Goal: Find contact information: Find contact information

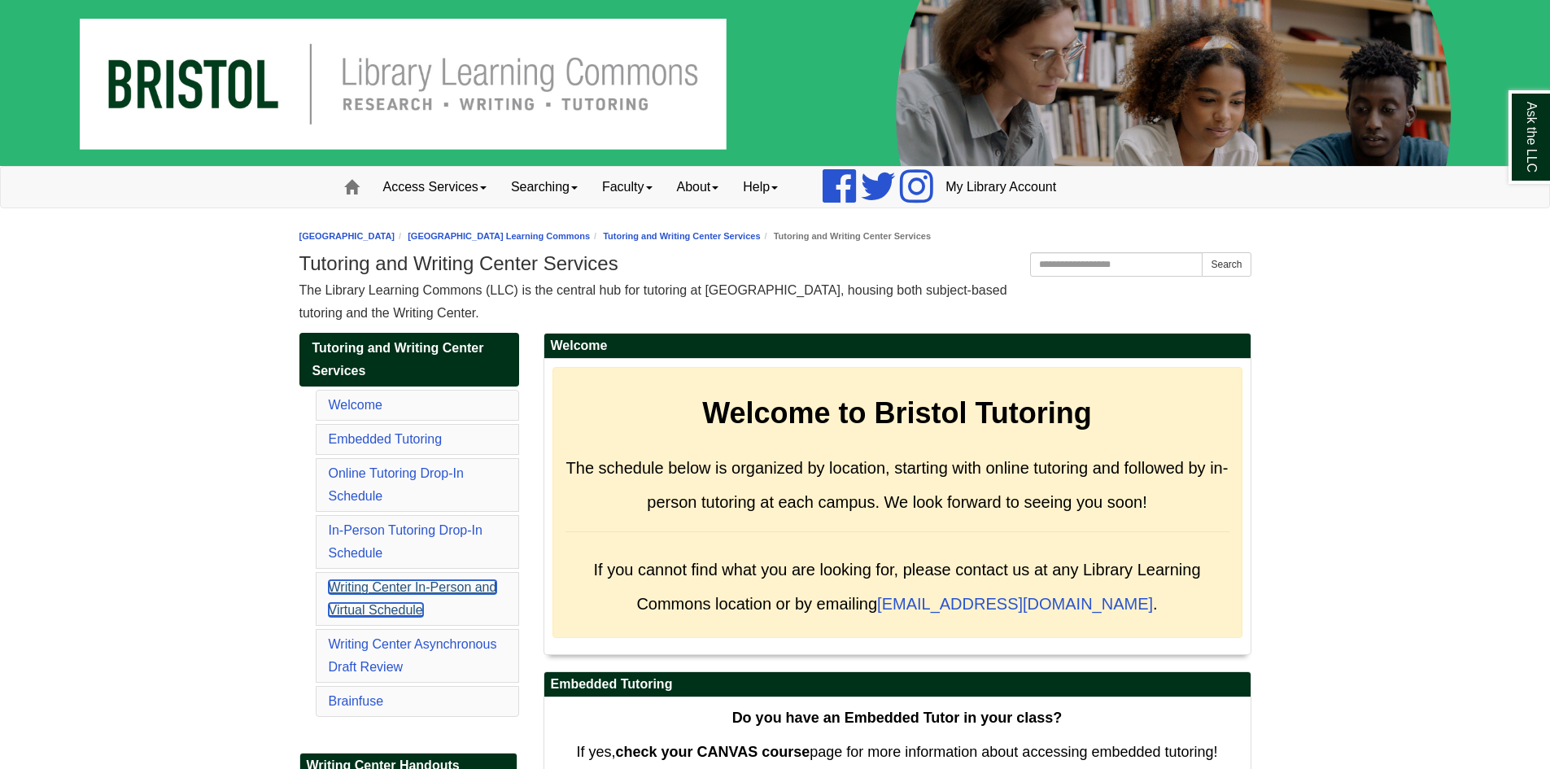
click at [422, 587] on link "Writing Center In-Person and Virtual Schedule" at bounding box center [413, 598] width 168 height 37
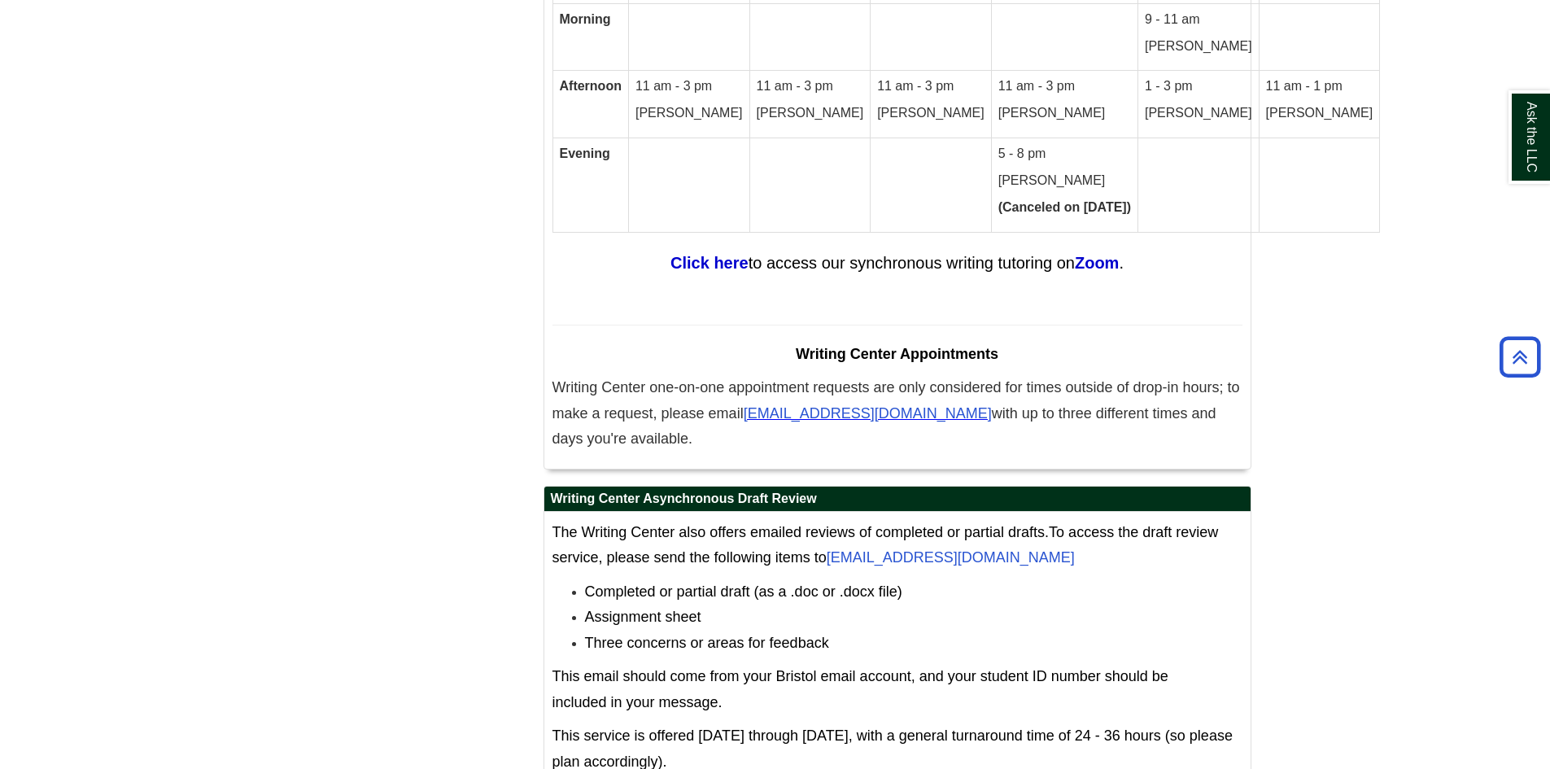
scroll to position [10193, 0]
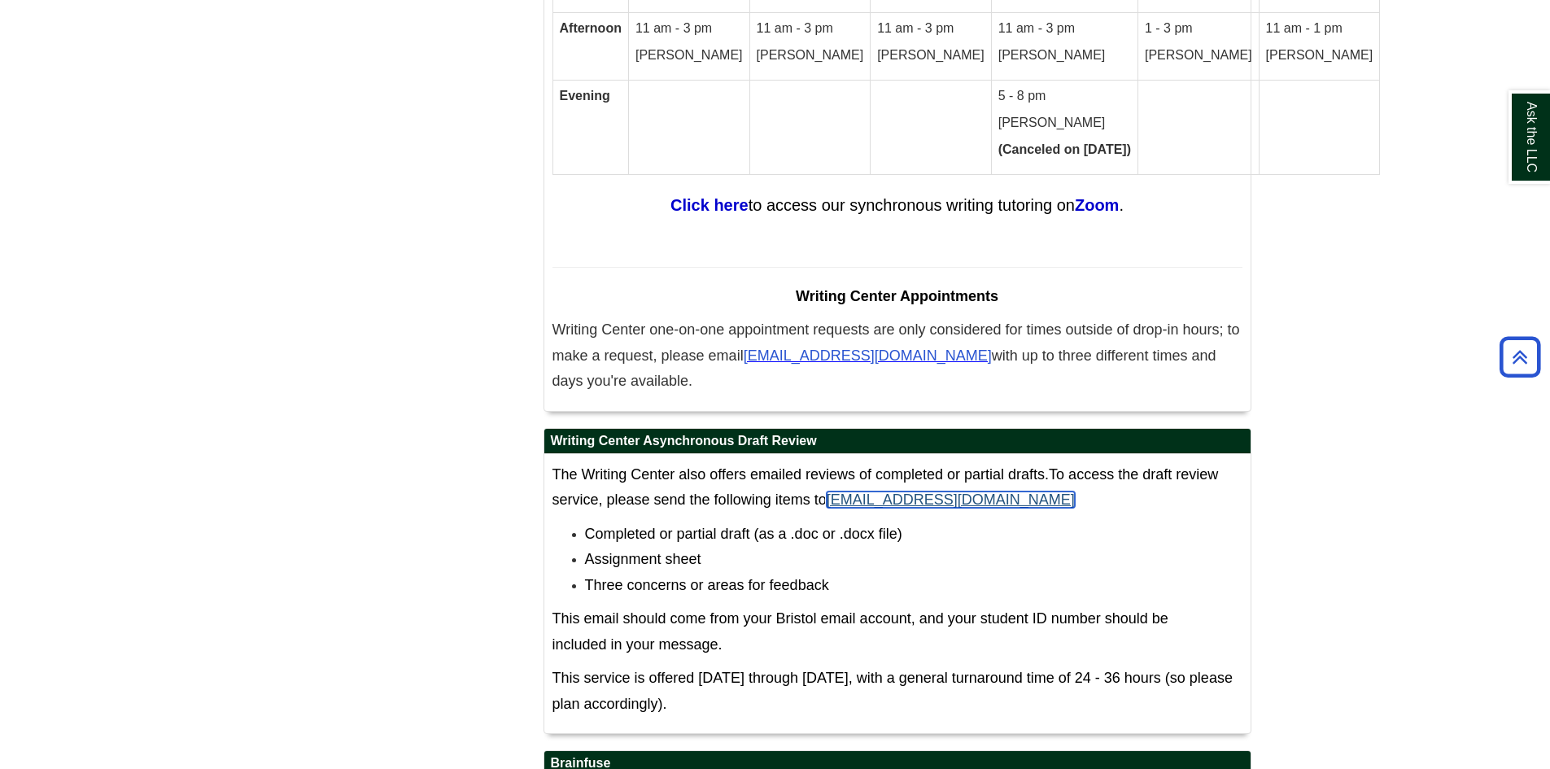
click at [957, 492] on link "WritingCenter@bristolcc.edu" at bounding box center [951, 500] width 248 height 16
drag, startPoint x: 976, startPoint y: 352, endPoint x: 829, endPoint y: 357, distance: 147.4
click at [829, 462] on p "The Writing Center also offers emailed reviews of completed or partial drafts. …" at bounding box center [898, 487] width 690 height 51
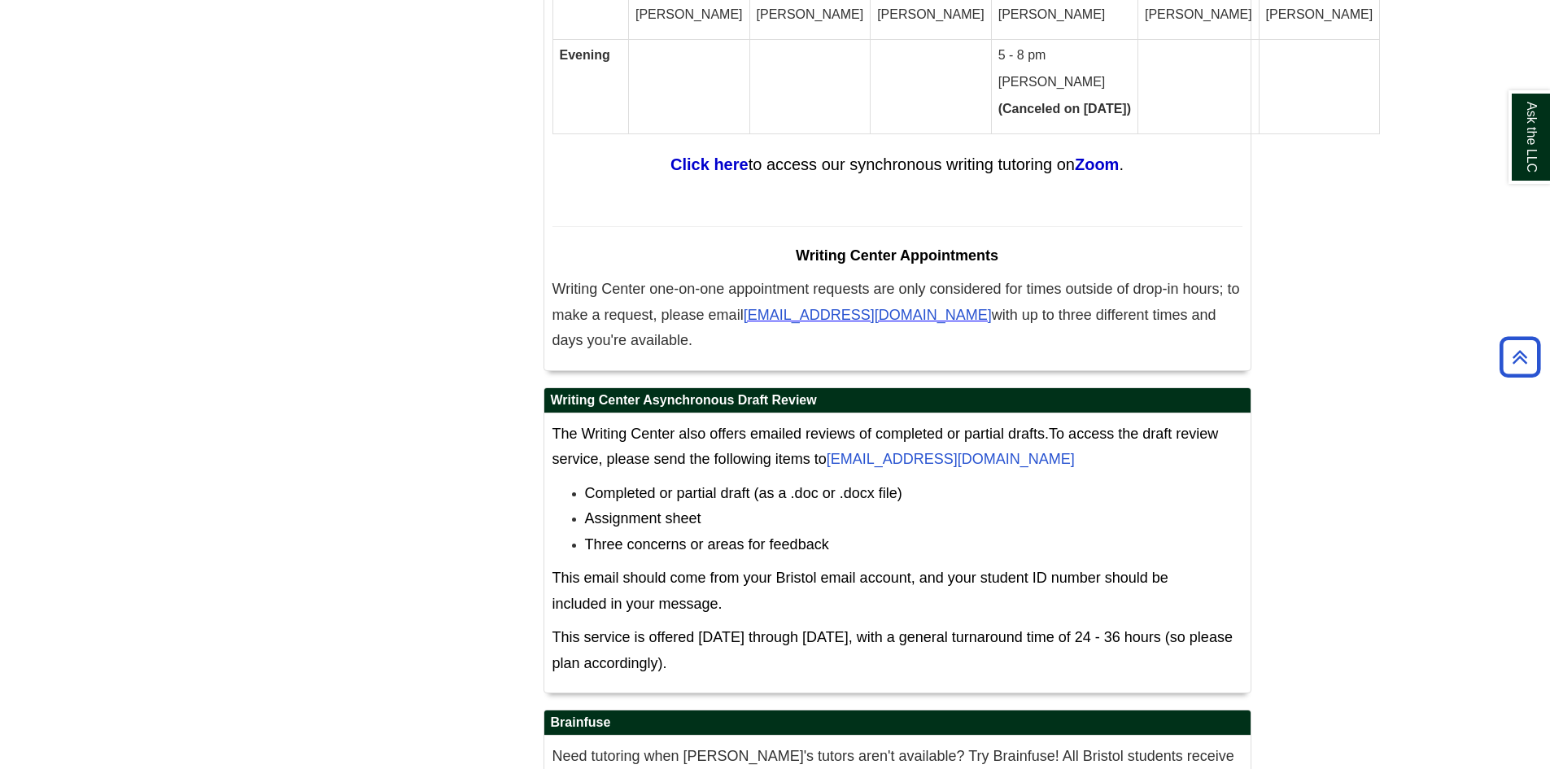
scroll to position [10258, 0]
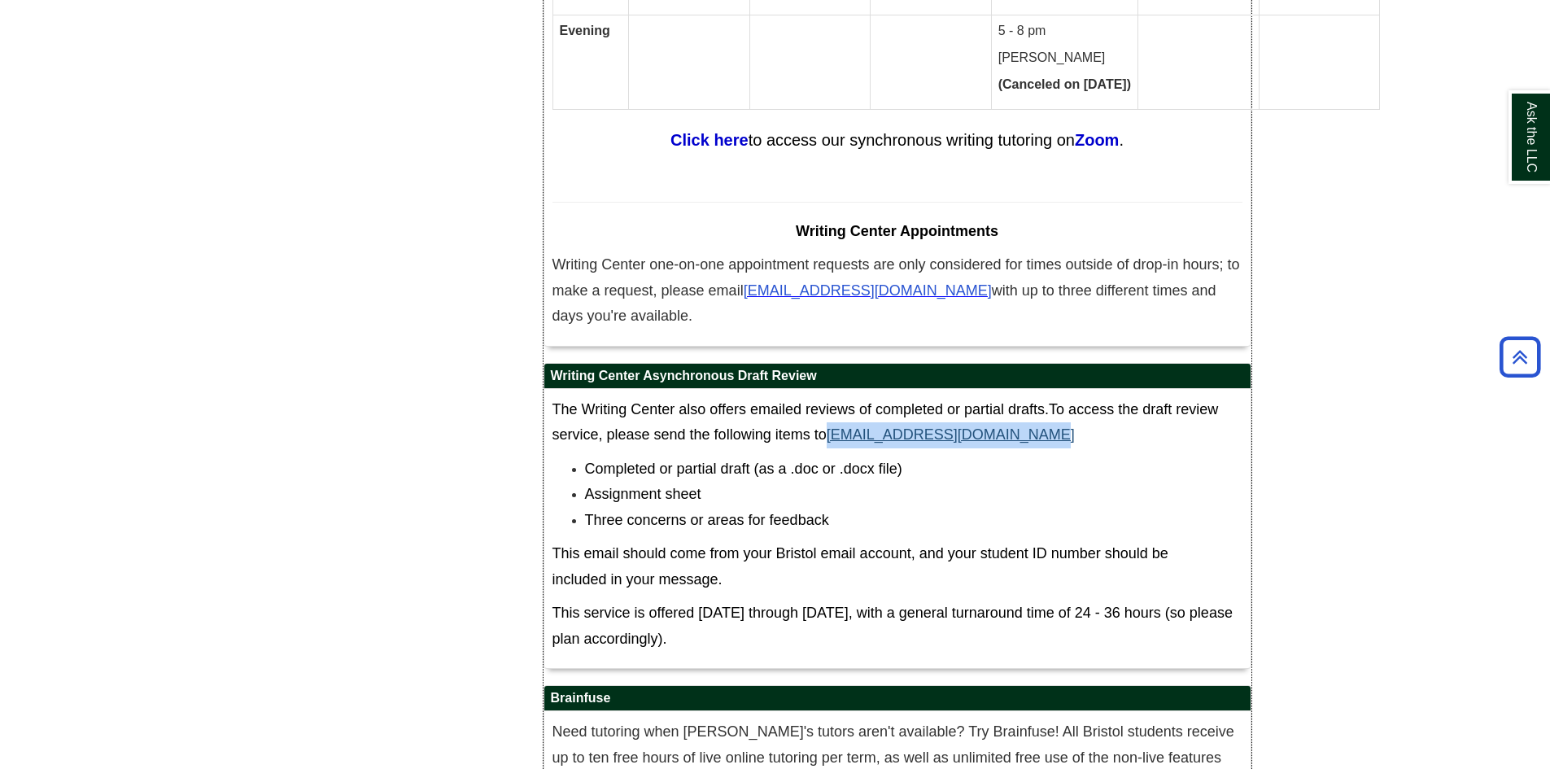
drag, startPoint x: 1021, startPoint y: 300, endPoint x: 833, endPoint y: 300, distance: 187.2
click at [833, 397] on p "The Writing Center also offers emailed reviews of completed or partial drafts. …" at bounding box center [898, 422] width 690 height 51
click at [1067, 397] on p "The Writing Center also offers emailed reviews of completed or partial drafts. …" at bounding box center [898, 422] width 690 height 51
drag, startPoint x: 1052, startPoint y: 294, endPoint x: 835, endPoint y: 300, distance: 216.6
click at [835, 397] on p "The Writing Center also offers emailed reviews of completed or partial drafts. …" at bounding box center [898, 422] width 690 height 51
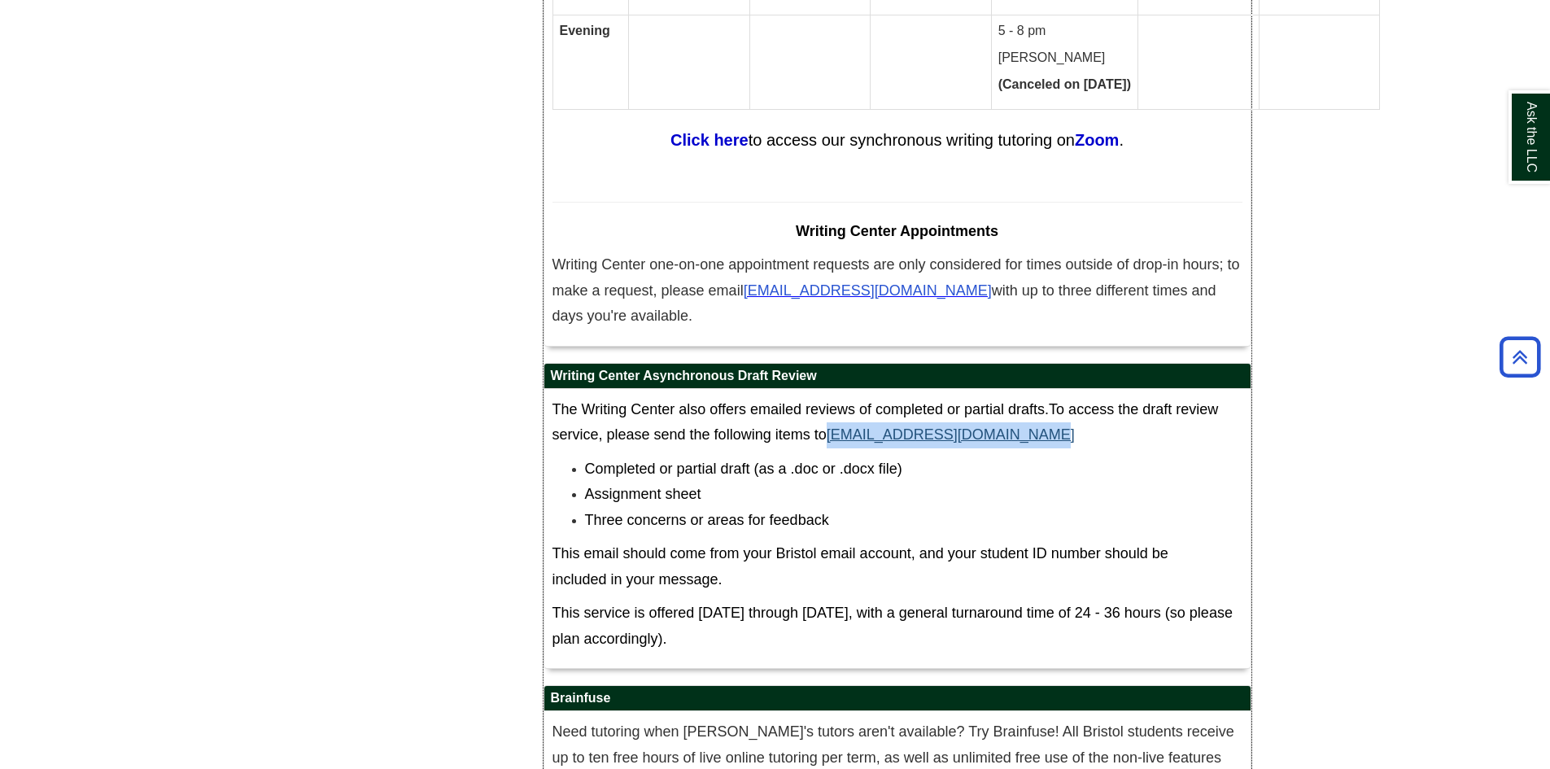
copy link "WritingCenter@bristolcc.edu"
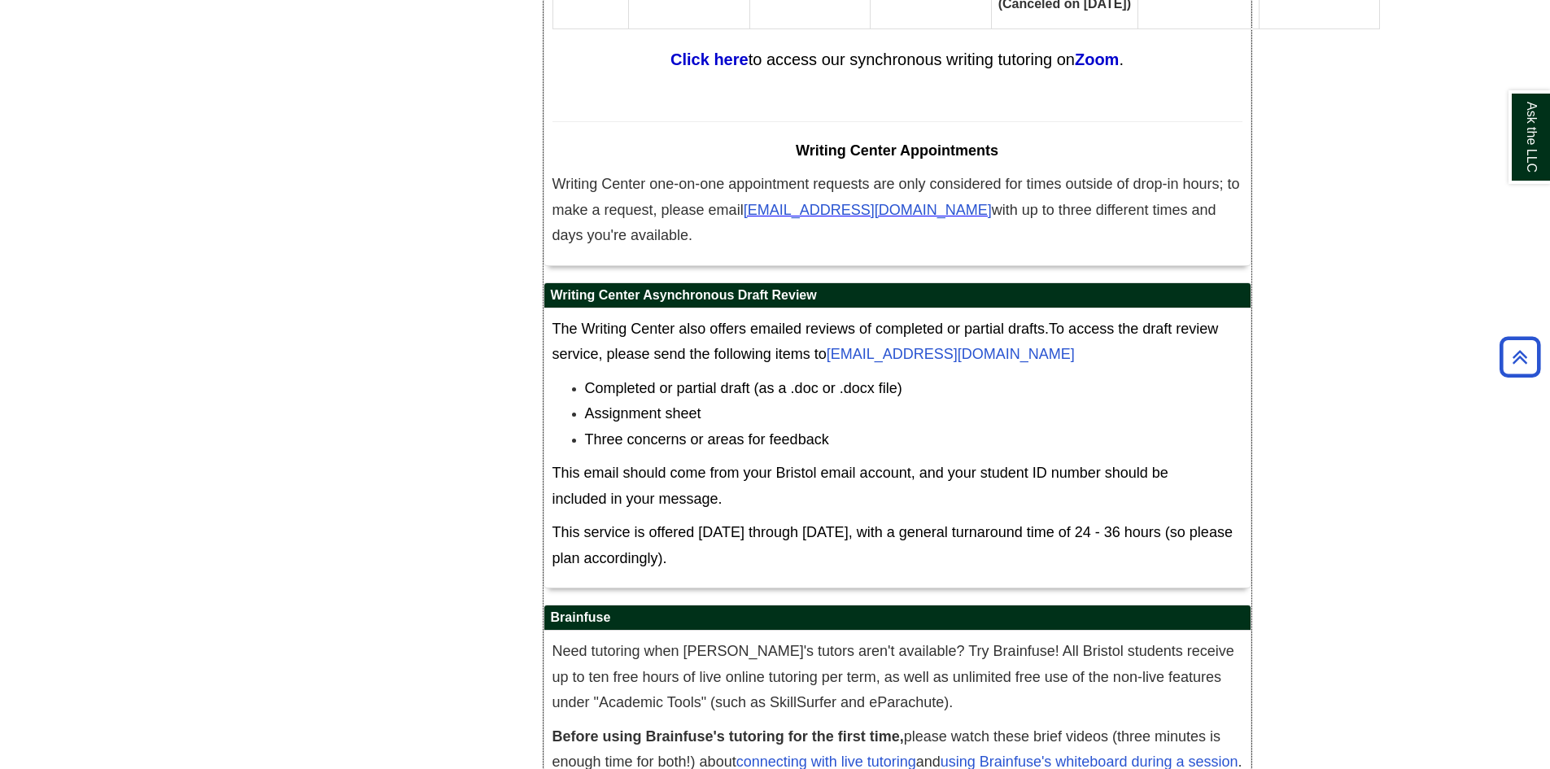
scroll to position [10340, 0]
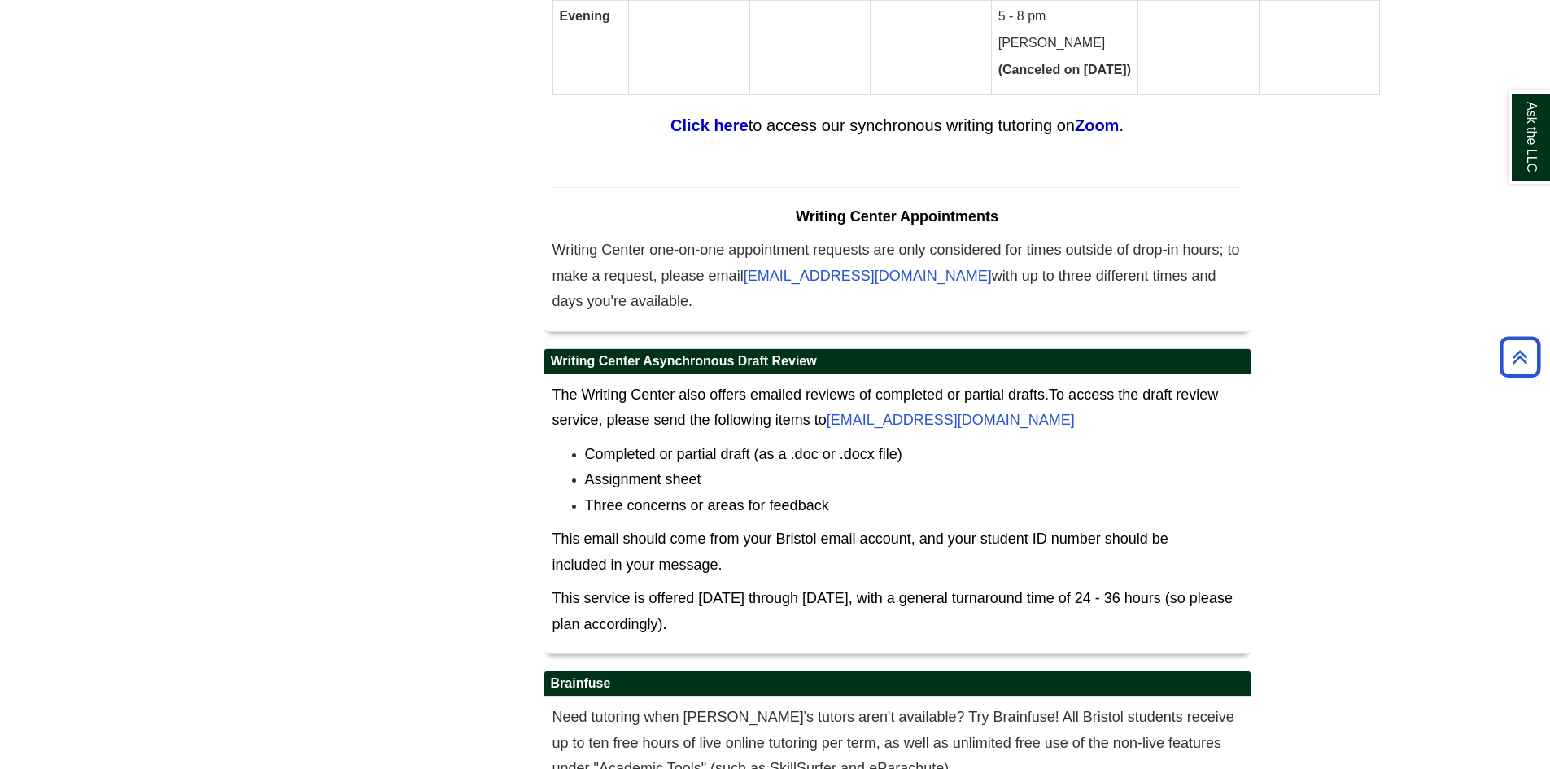
scroll to position [10340, 0]
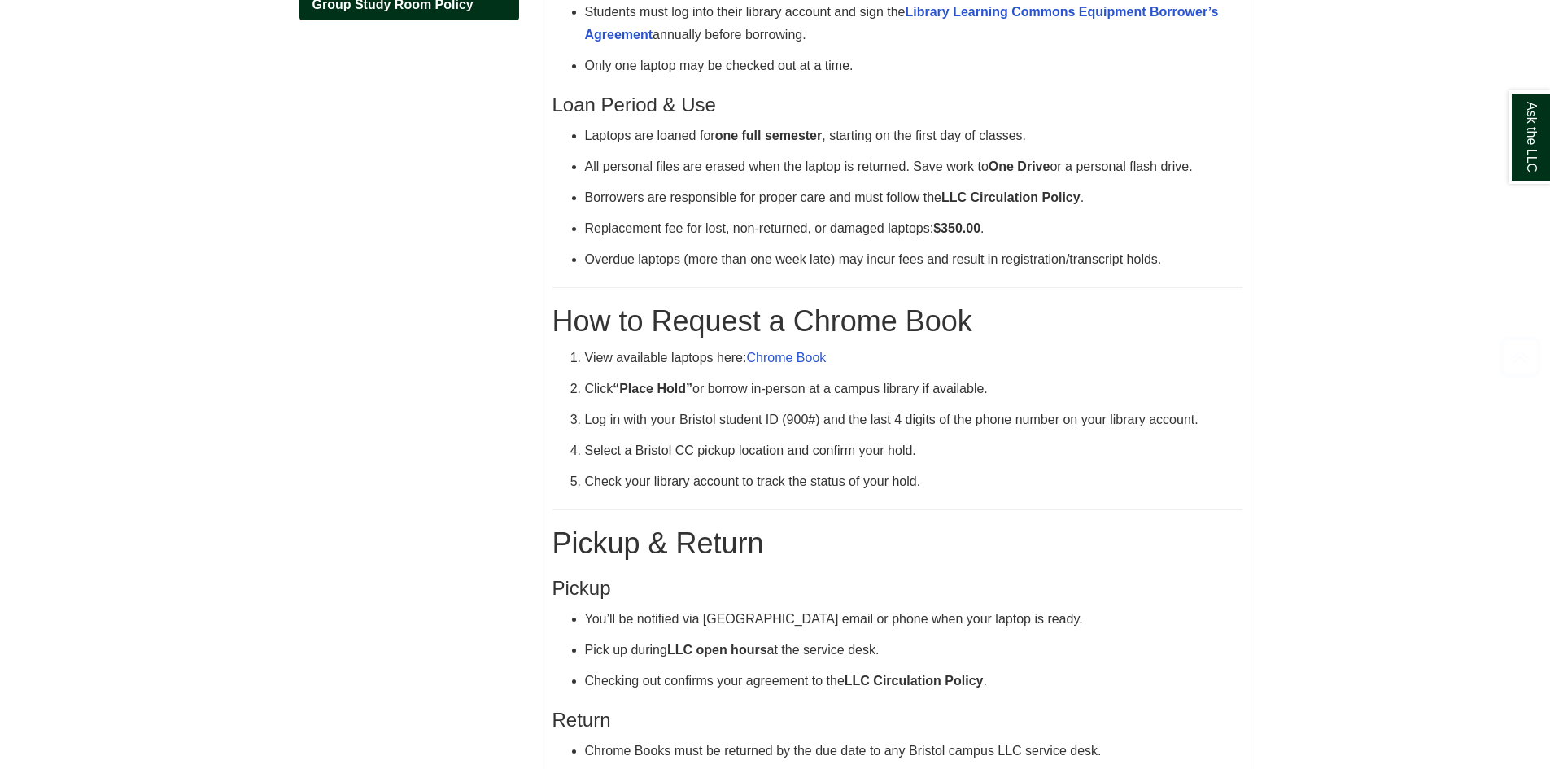
scroll to position [407, 0]
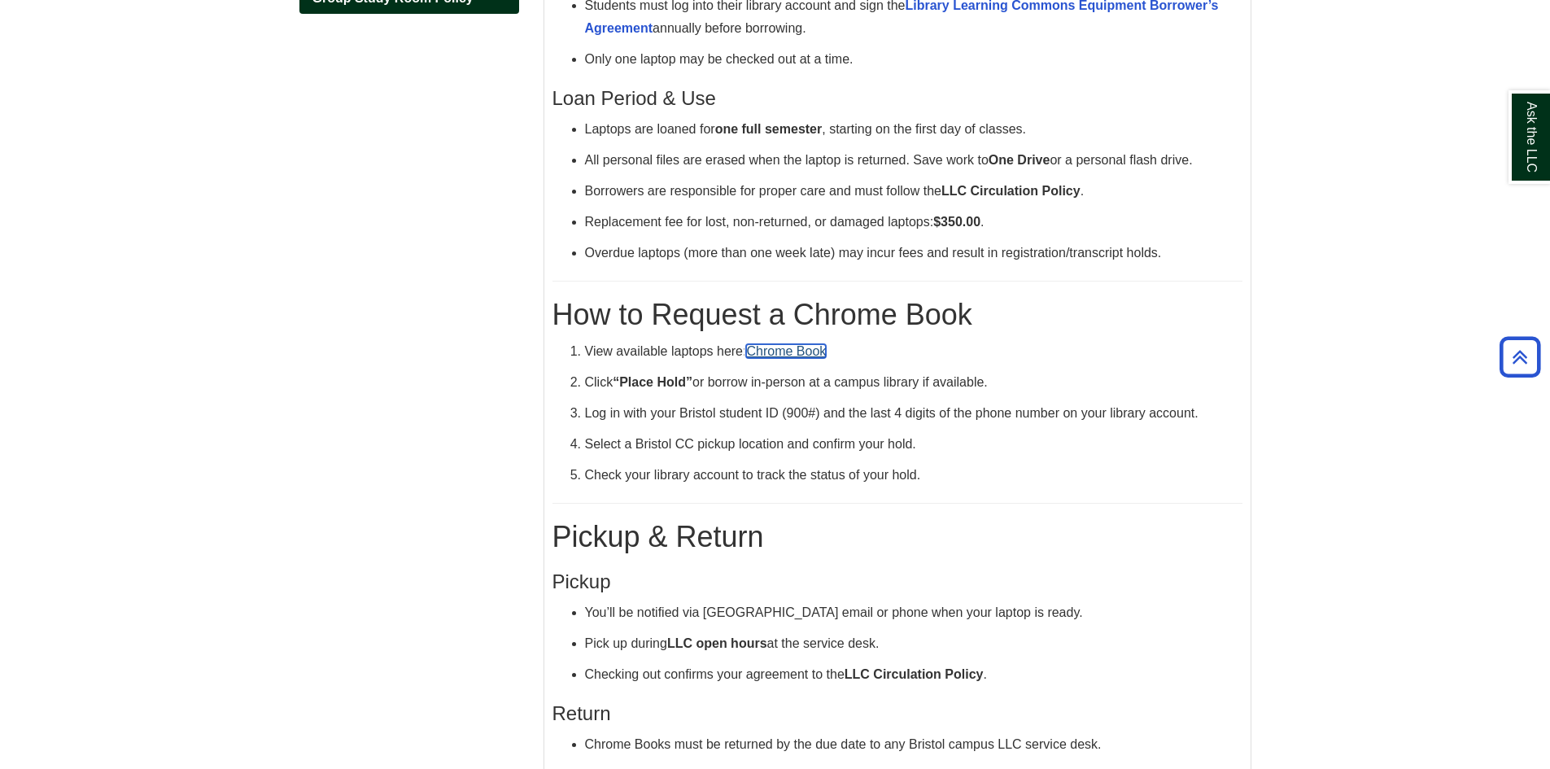
click at [793, 351] on link "Chrome Book" at bounding box center [786, 351] width 80 height 14
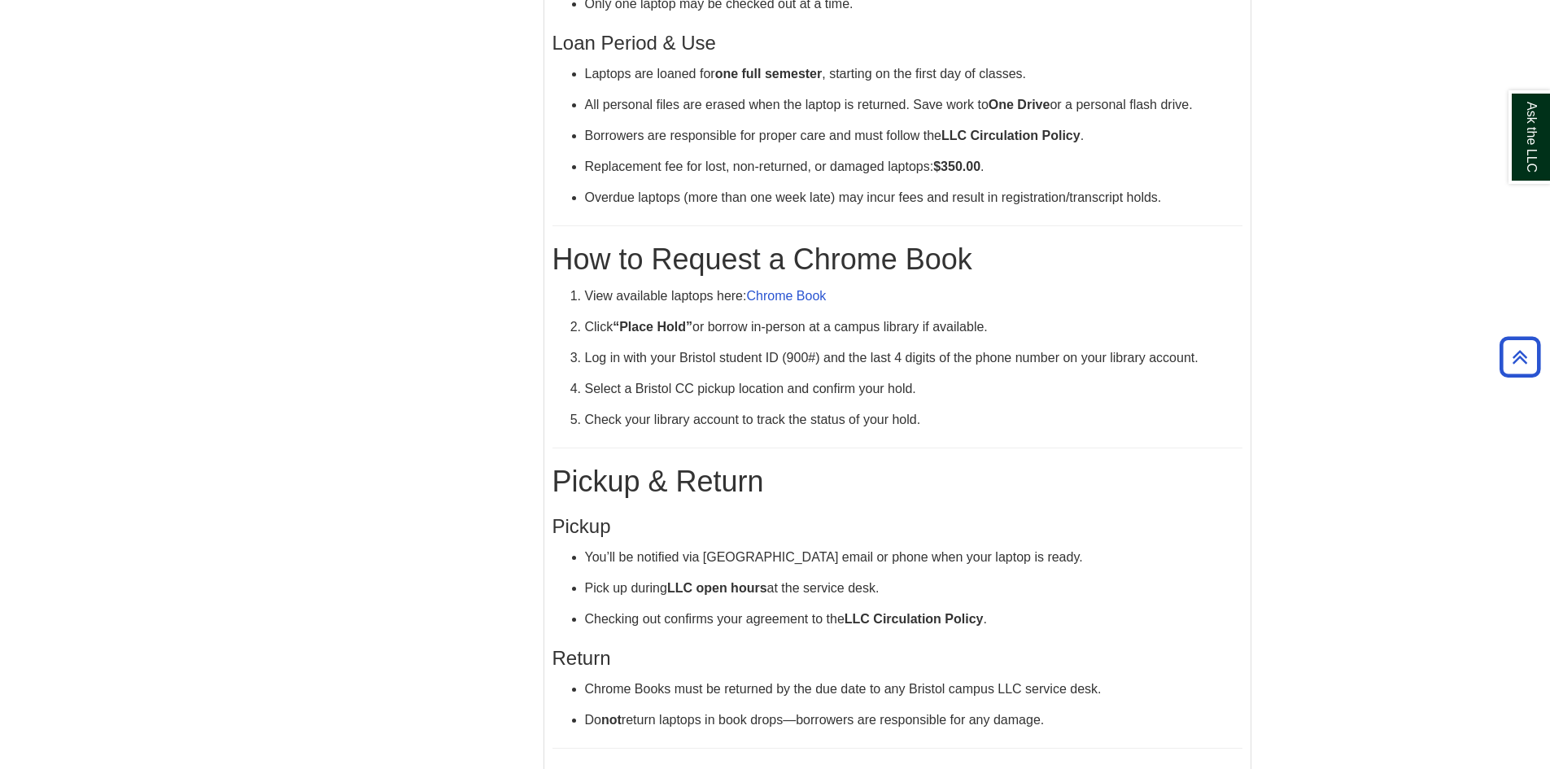
scroll to position [459, 0]
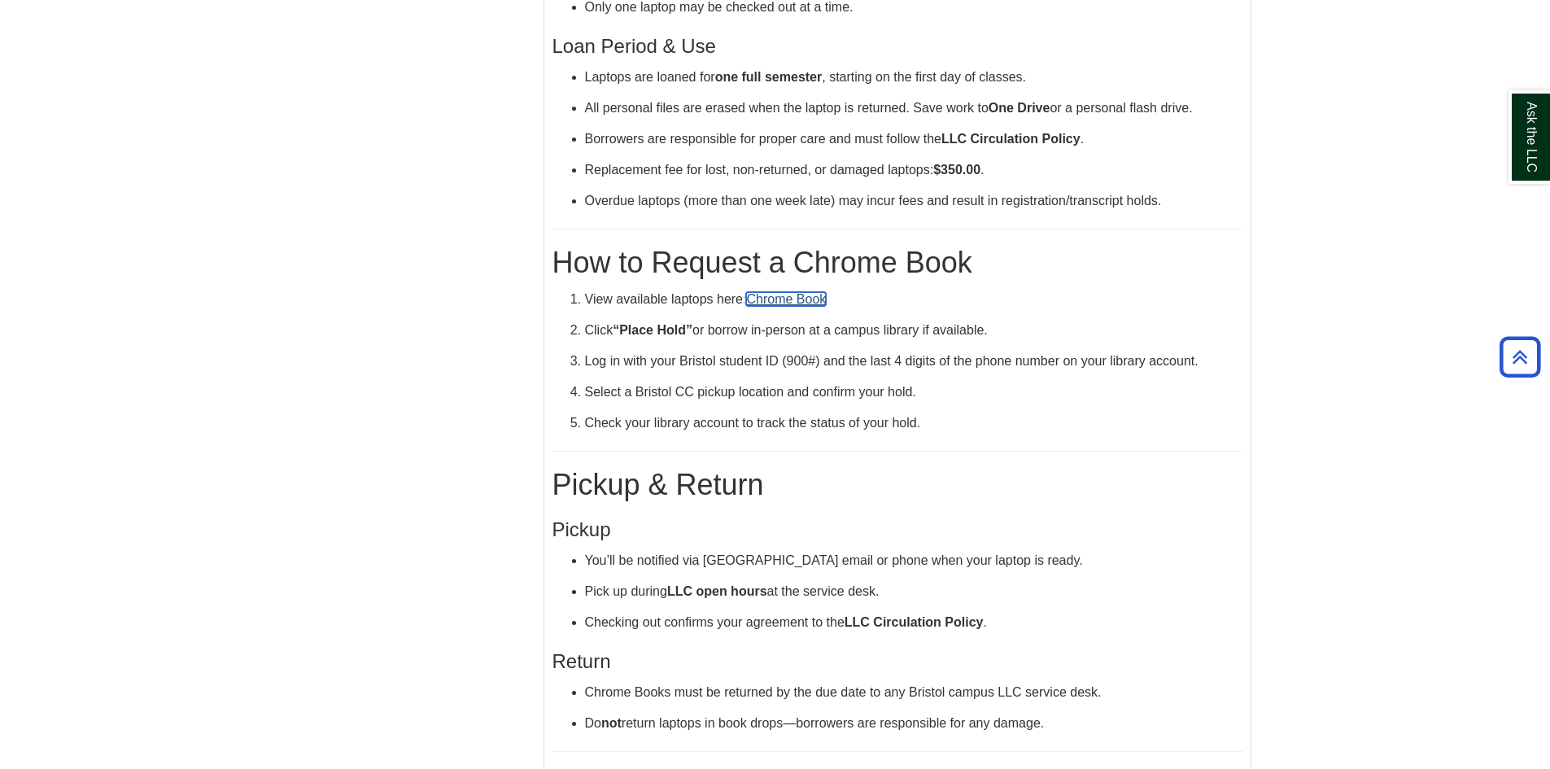
click at [776, 298] on link "Chrome Book" at bounding box center [786, 299] width 80 height 14
